Goal: Task Accomplishment & Management: Complete application form

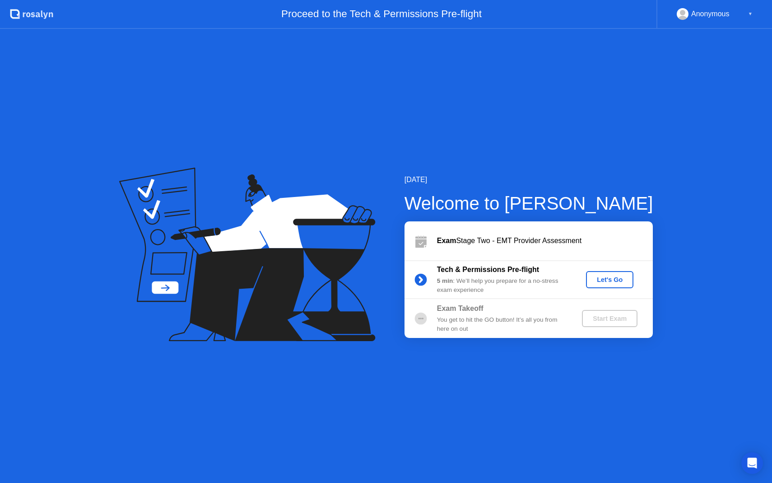
click at [610, 278] on div "Let's Go" at bounding box center [610, 279] width 40 height 7
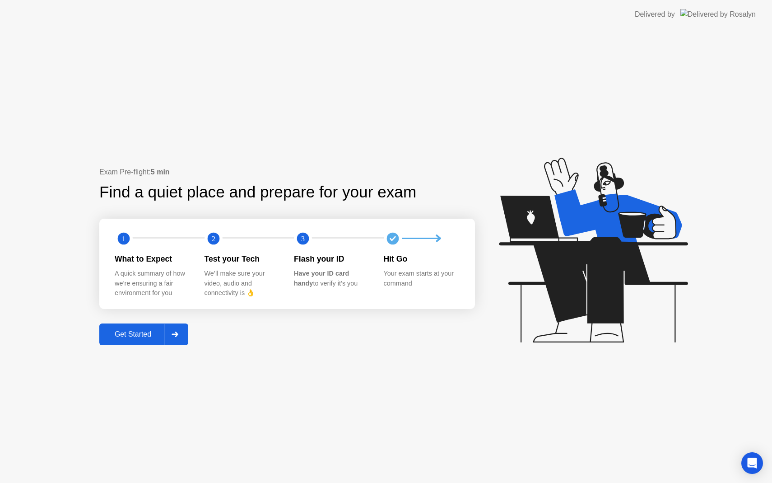
click at [148, 337] on div "Get Started" at bounding box center [133, 334] width 62 height 8
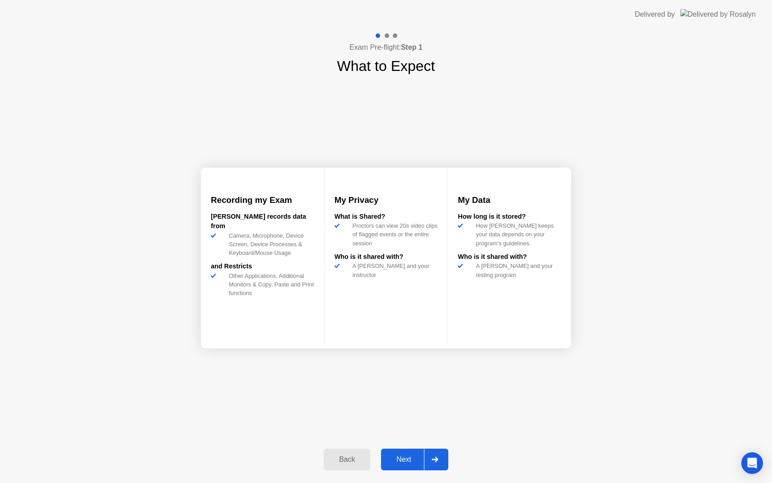
click at [416, 459] on div "Next" at bounding box center [404, 459] width 40 height 8
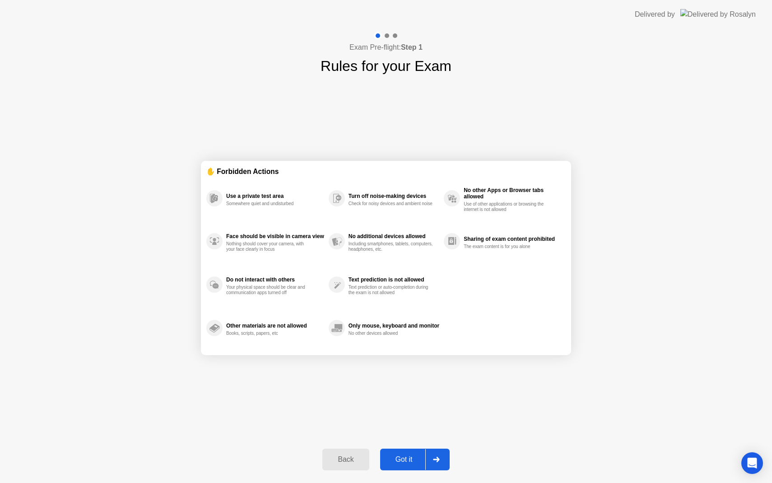
click at [414, 451] on button "Got it" at bounding box center [415, 459] width 70 height 22
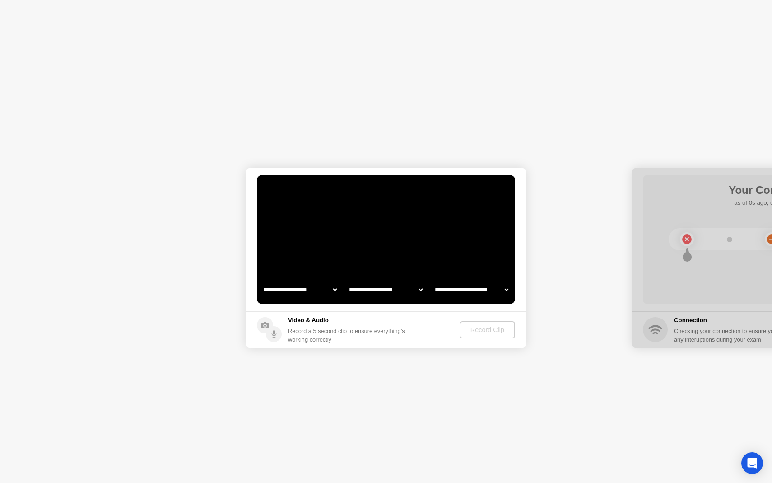
select select "**********"
select select "*******"
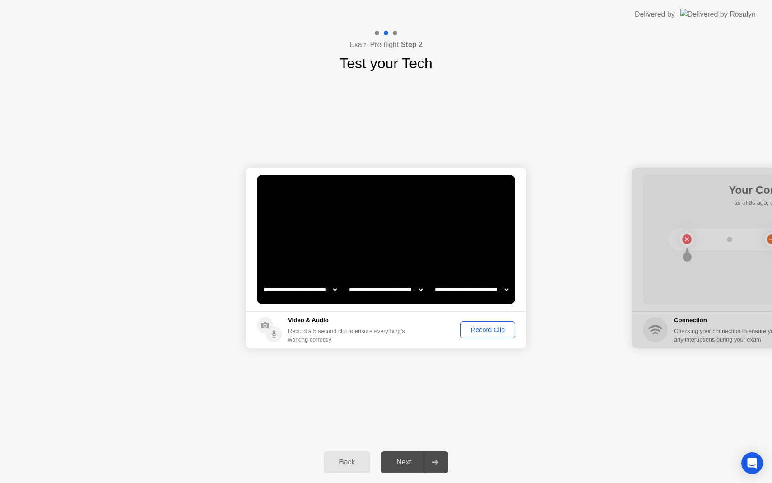
click at [504, 333] on div "Record Clip" at bounding box center [488, 329] width 48 height 7
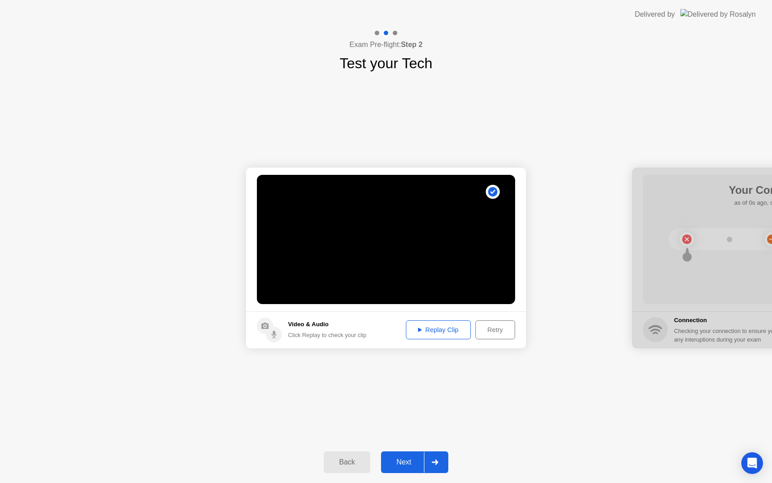
click at [425, 333] on div "Replay Clip" at bounding box center [438, 329] width 59 height 7
click at [410, 462] on div "Next" at bounding box center [404, 462] width 40 height 8
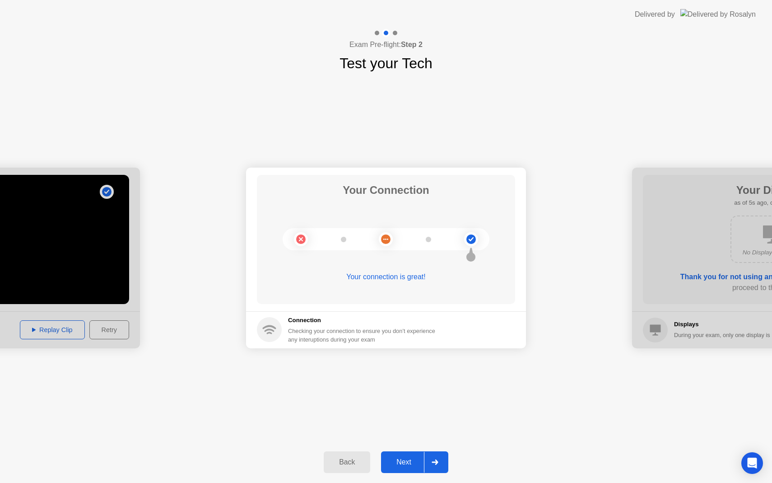
click at [410, 462] on div "Next" at bounding box center [404, 462] width 40 height 8
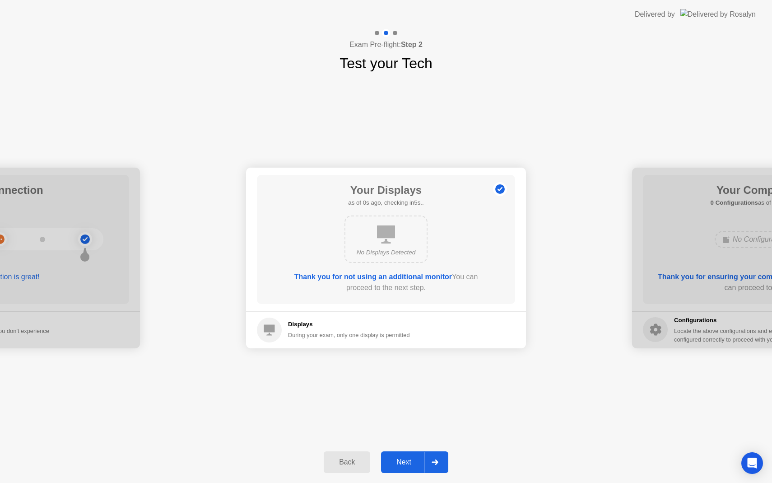
click at [407, 463] on div "Next" at bounding box center [404, 462] width 40 height 8
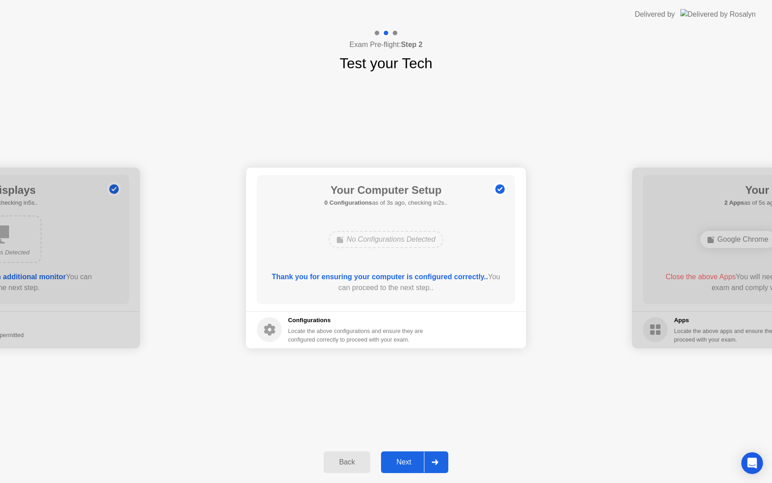
click at [407, 463] on div "Next" at bounding box center [404, 462] width 40 height 8
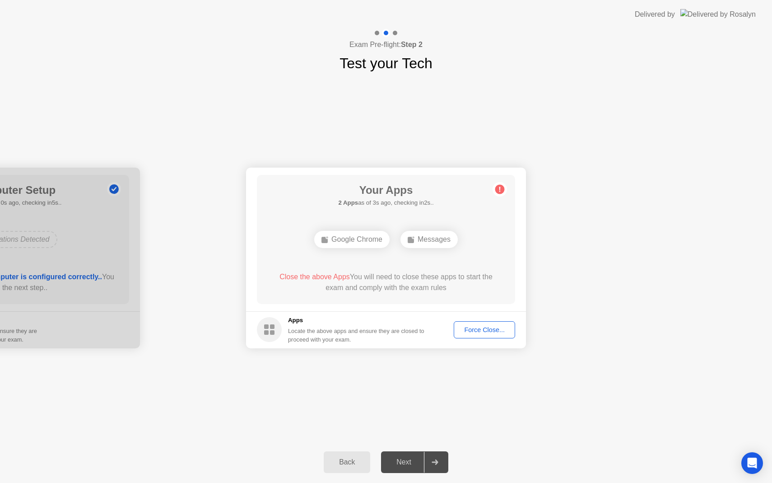
click at [469, 332] on div "Force Close..." at bounding box center [484, 329] width 55 height 7
click at [469, 328] on div "Force Close..." at bounding box center [484, 329] width 55 height 7
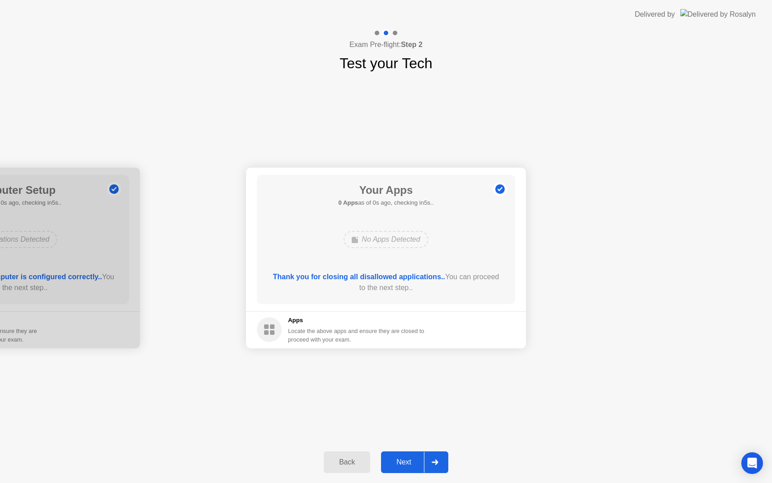
click at [399, 459] on div "Next" at bounding box center [404, 462] width 40 height 8
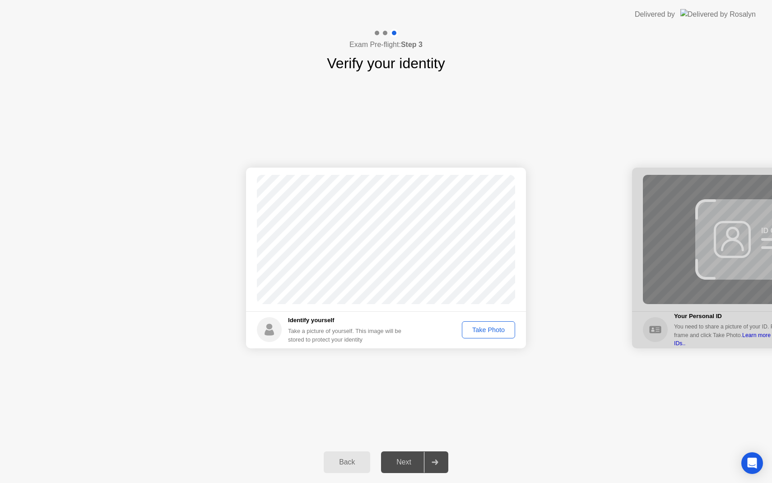
click at [483, 334] on button "Take Photo" at bounding box center [488, 329] width 53 height 17
click at [408, 460] on div "Next" at bounding box center [404, 462] width 40 height 8
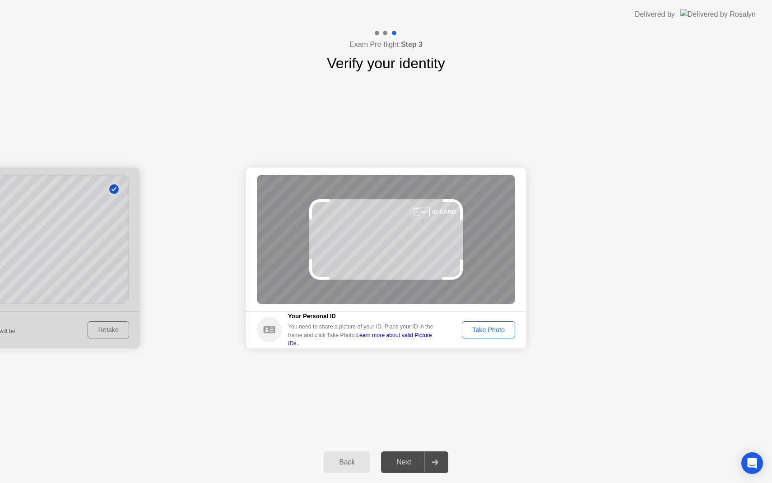
click at [473, 467] on div "Back Next" at bounding box center [386, 462] width 772 height 42
click at [502, 330] on div "Take Photo" at bounding box center [488, 329] width 47 height 7
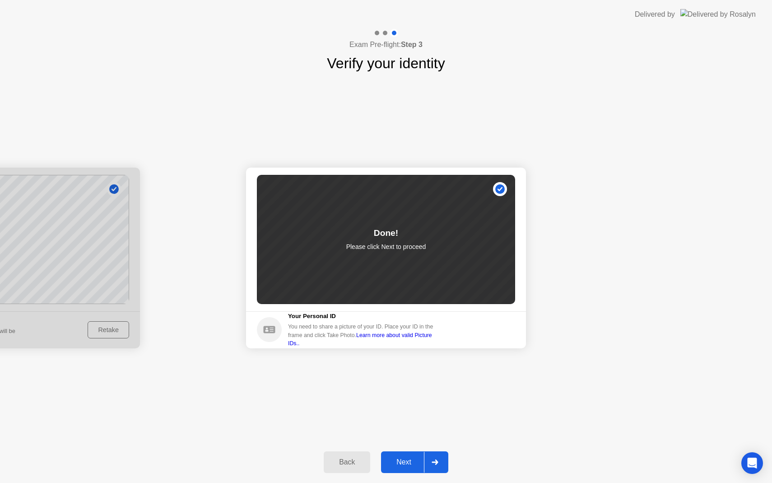
click at [408, 460] on div "Next" at bounding box center [404, 462] width 40 height 8
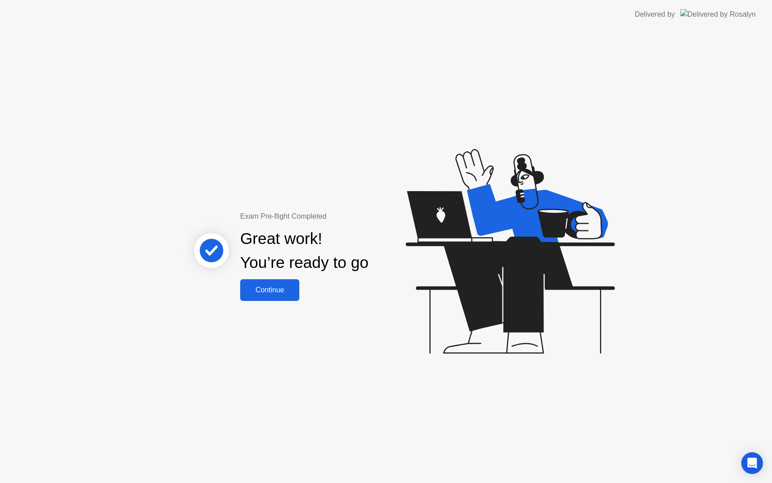
click at [265, 288] on div "Continue" at bounding box center [270, 290] width 54 height 8
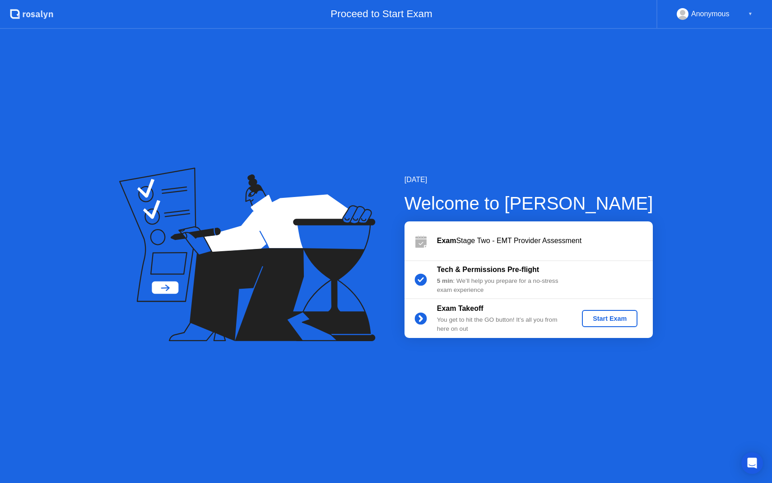
click at [609, 316] on div "Start Exam" at bounding box center [609, 318] width 48 height 7
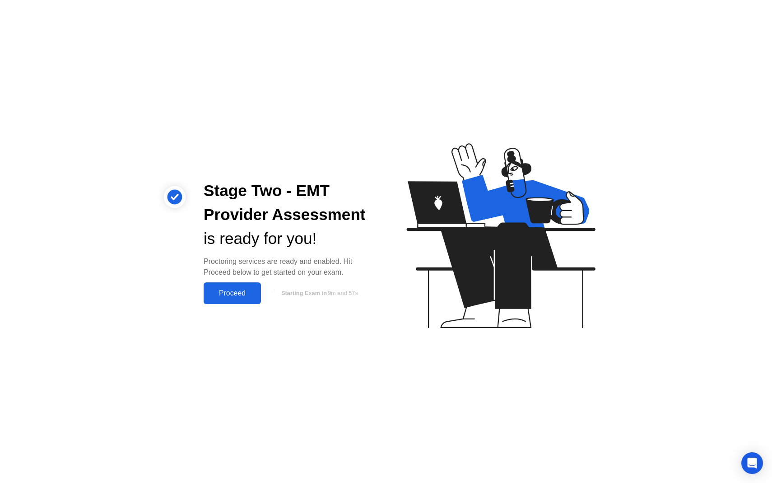
click at [233, 293] on div "Proceed" at bounding box center [232, 293] width 52 height 8
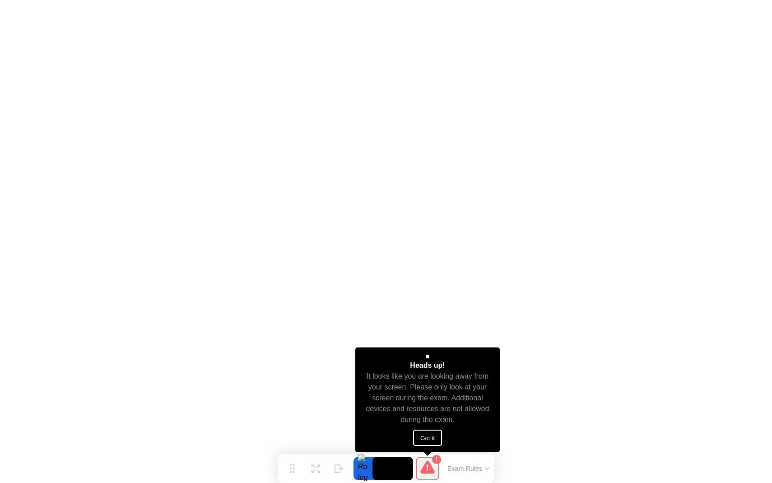
click at [423, 438] on button "Got it" at bounding box center [427, 437] width 29 height 16
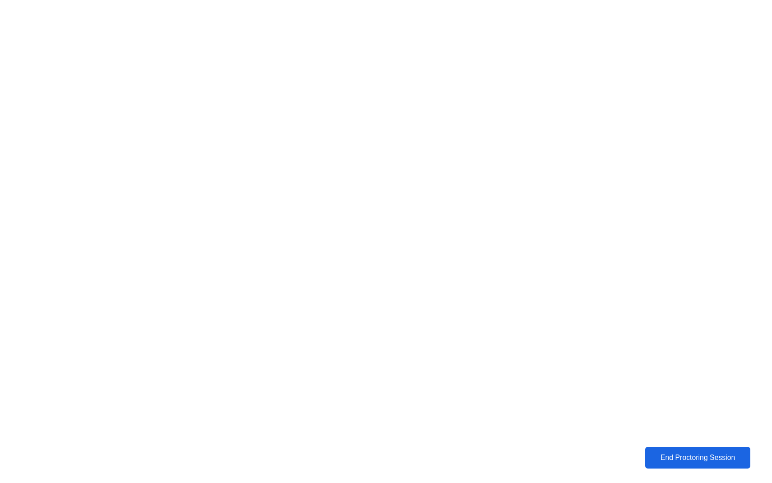
click at [659, 464] on button "End Proctoring Session" at bounding box center [697, 457] width 105 height 22
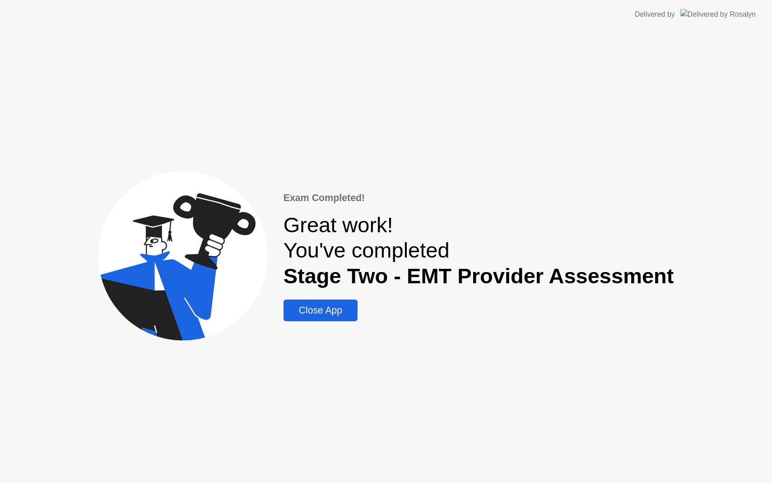
click at [333, 303] on button "Close App" at bounding box center [320, 310] width 74 height 22
